Goal: Navigation & Orientation: Find specific page/section

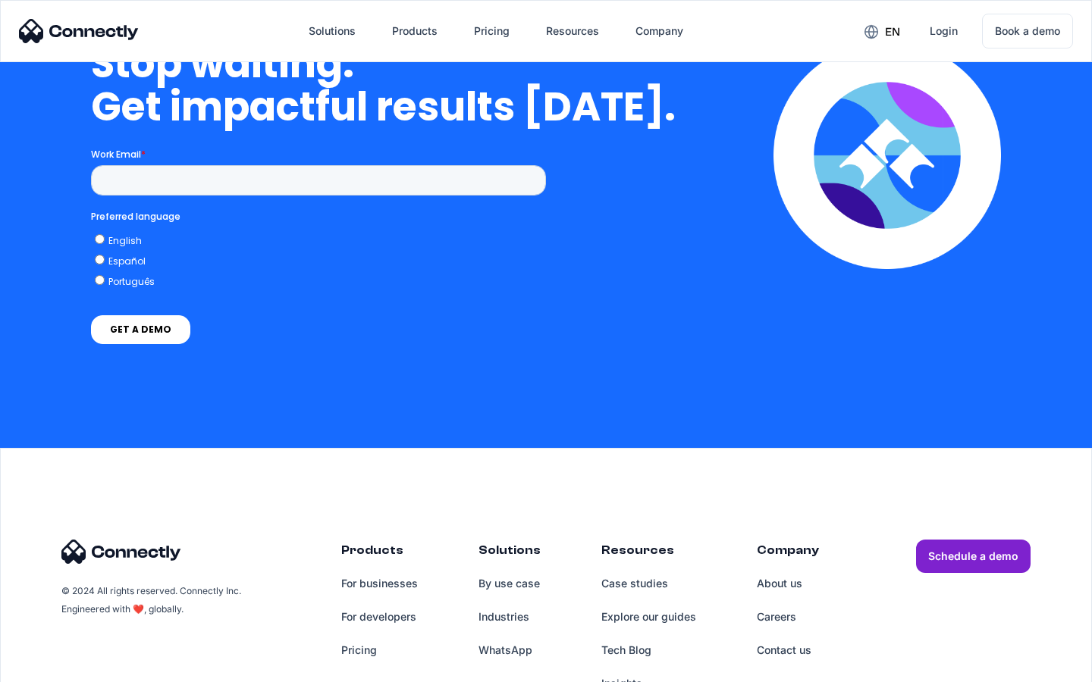
scroll to position [4408, 0]
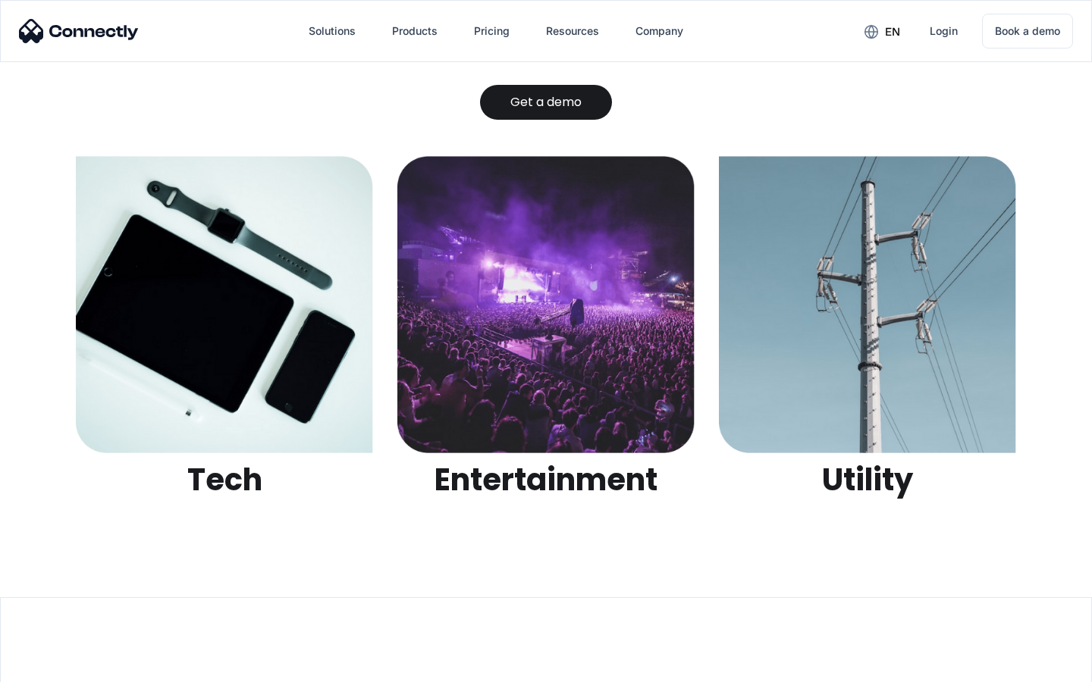
scroll to position [4784, 0]
